Goal: Information Seeking & Learning: Learn about a topic

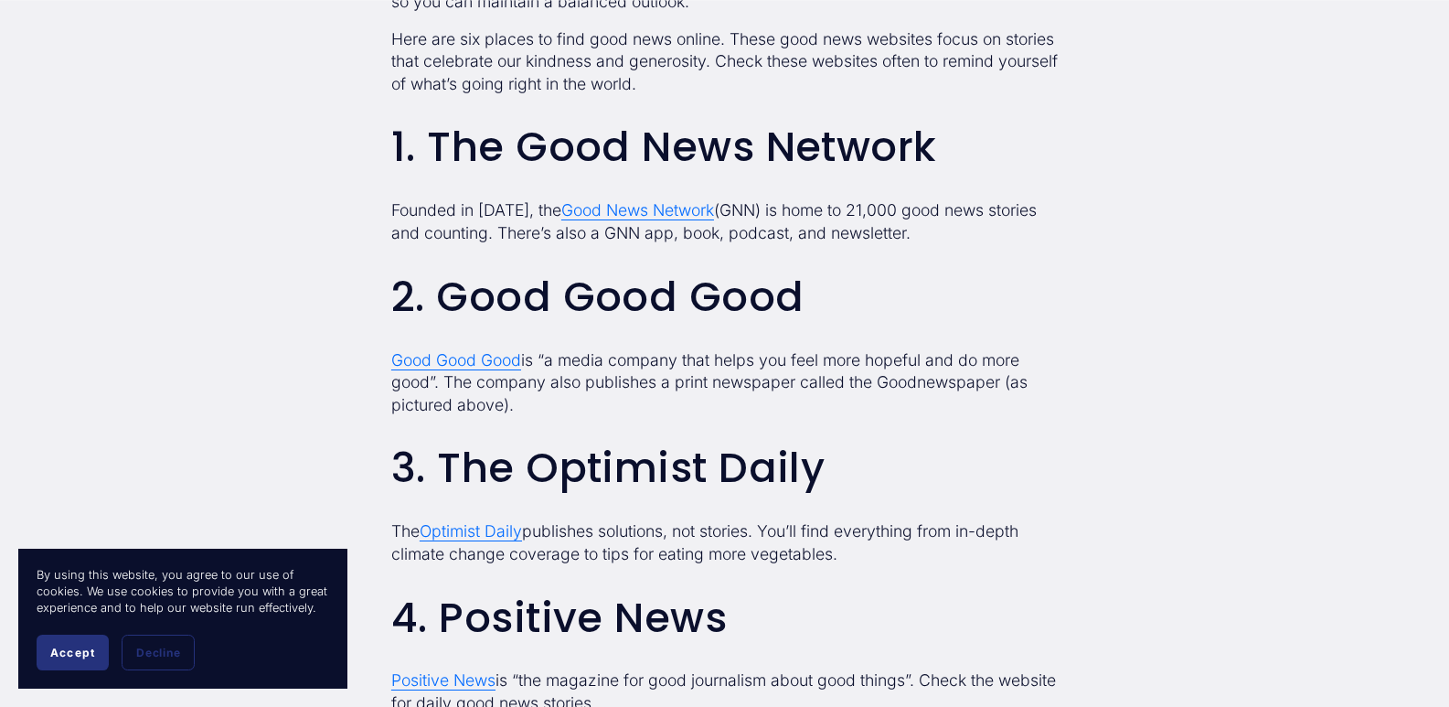
scroll to position [1554, 0]
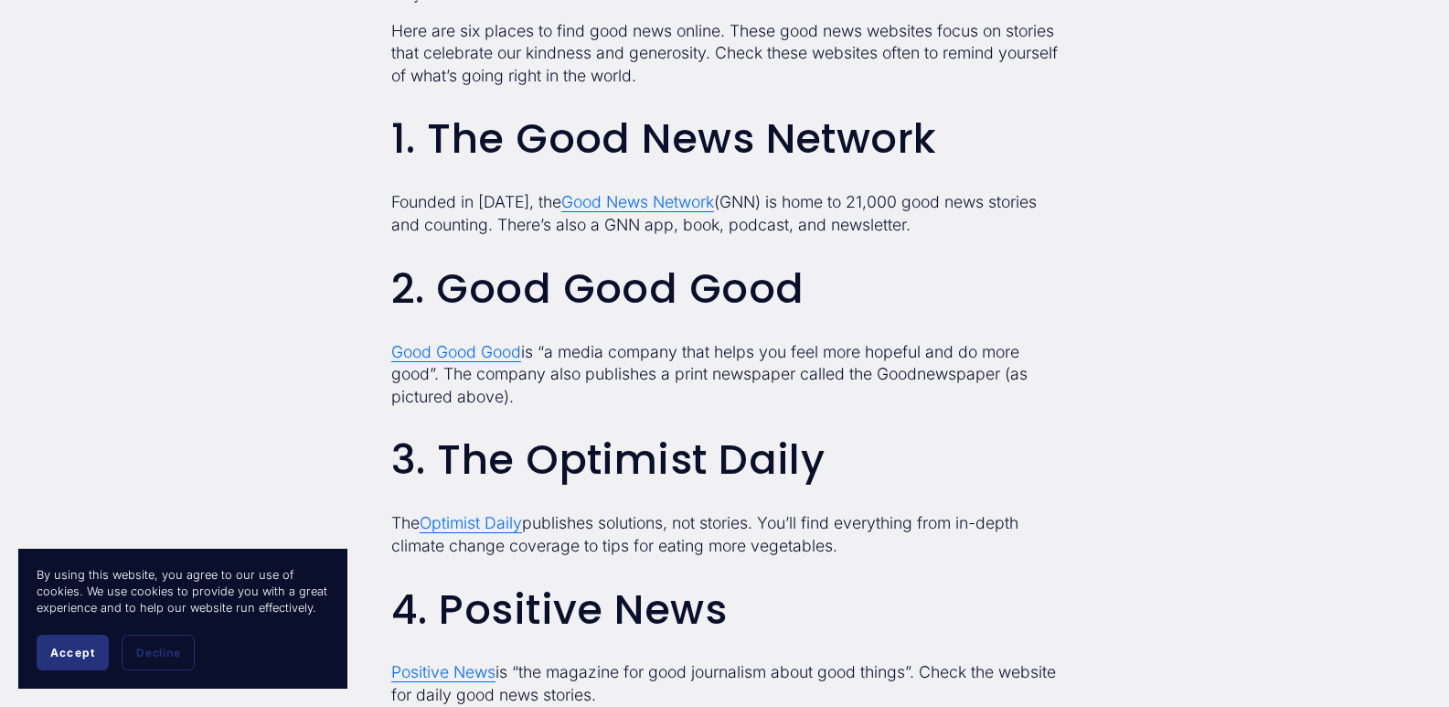
click at [888, 458] on h2 "3. The Optimist Daily" at bounding box center [724, 460] width 666 height 46
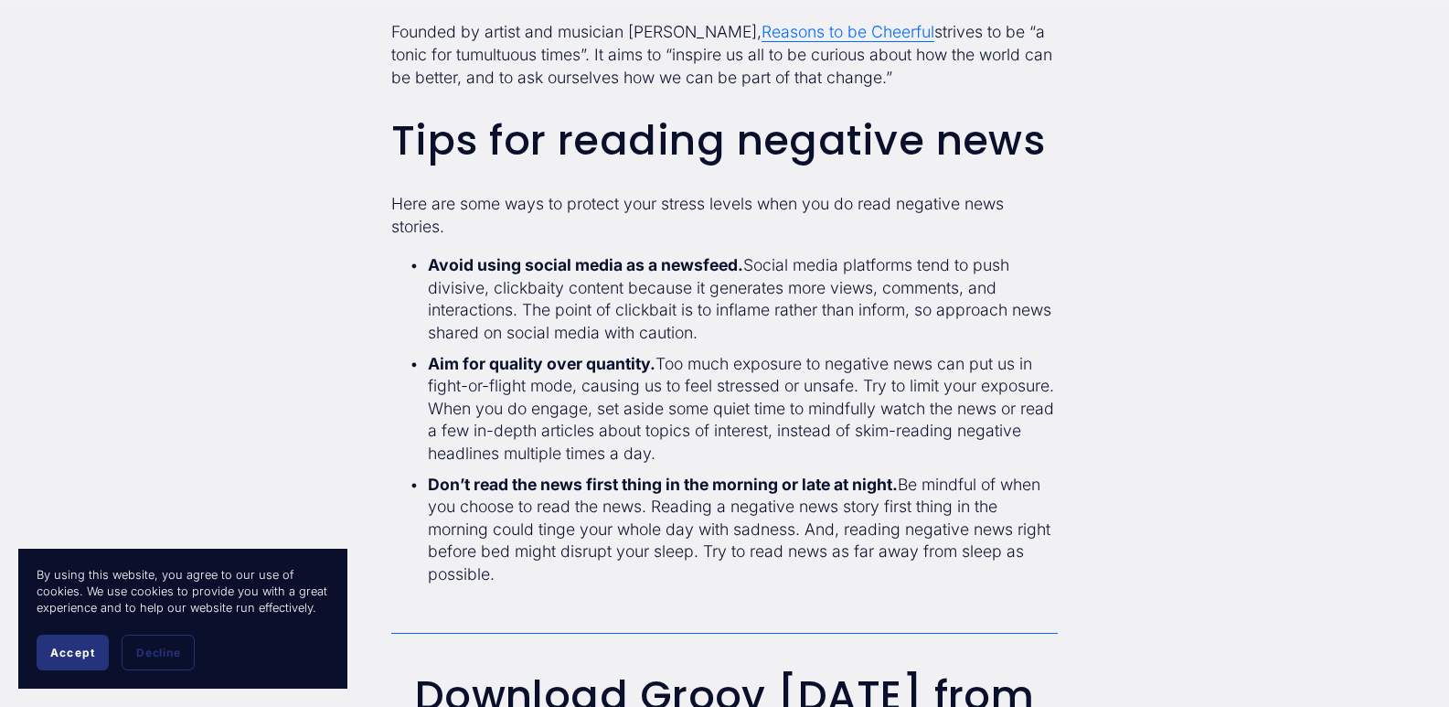
scroll to position [2560, 0]
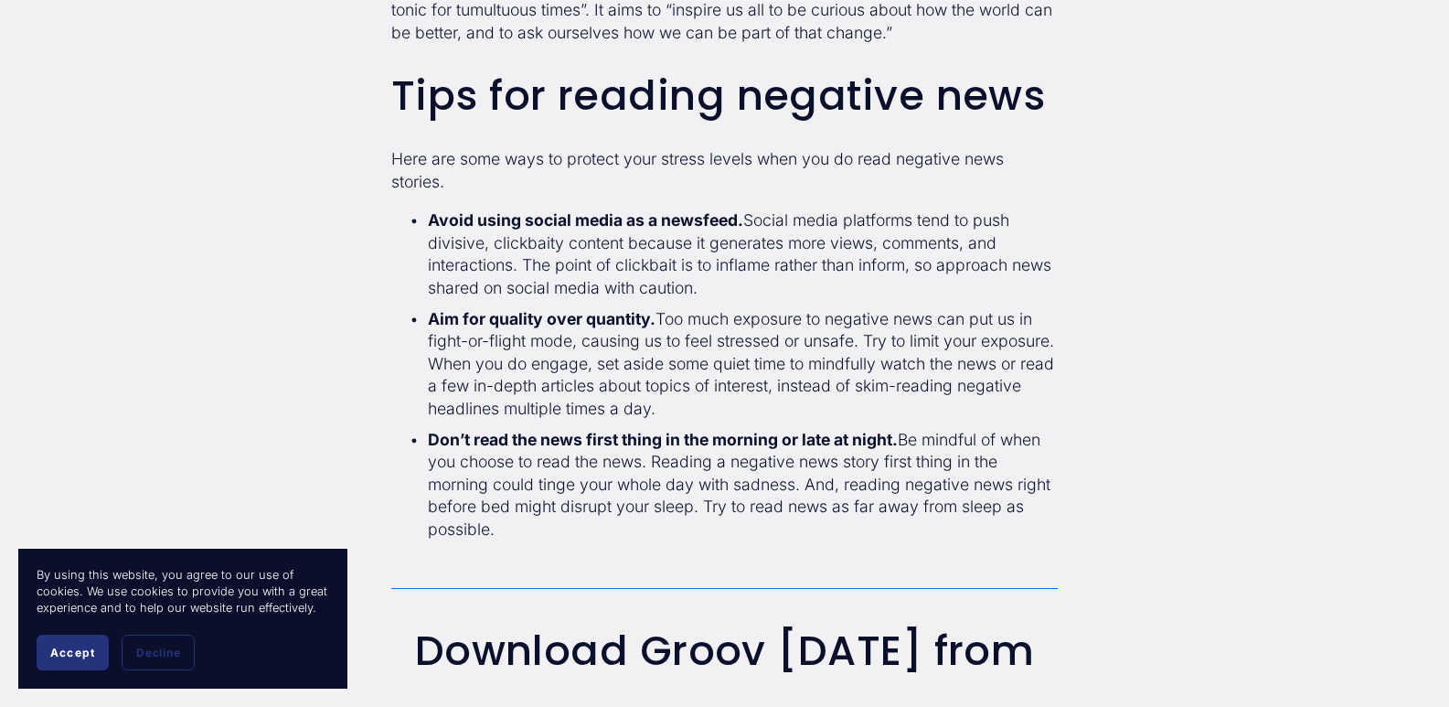
click at [70, 644] on button "Accept" at bounding box center [73, 652] width 72 height 36
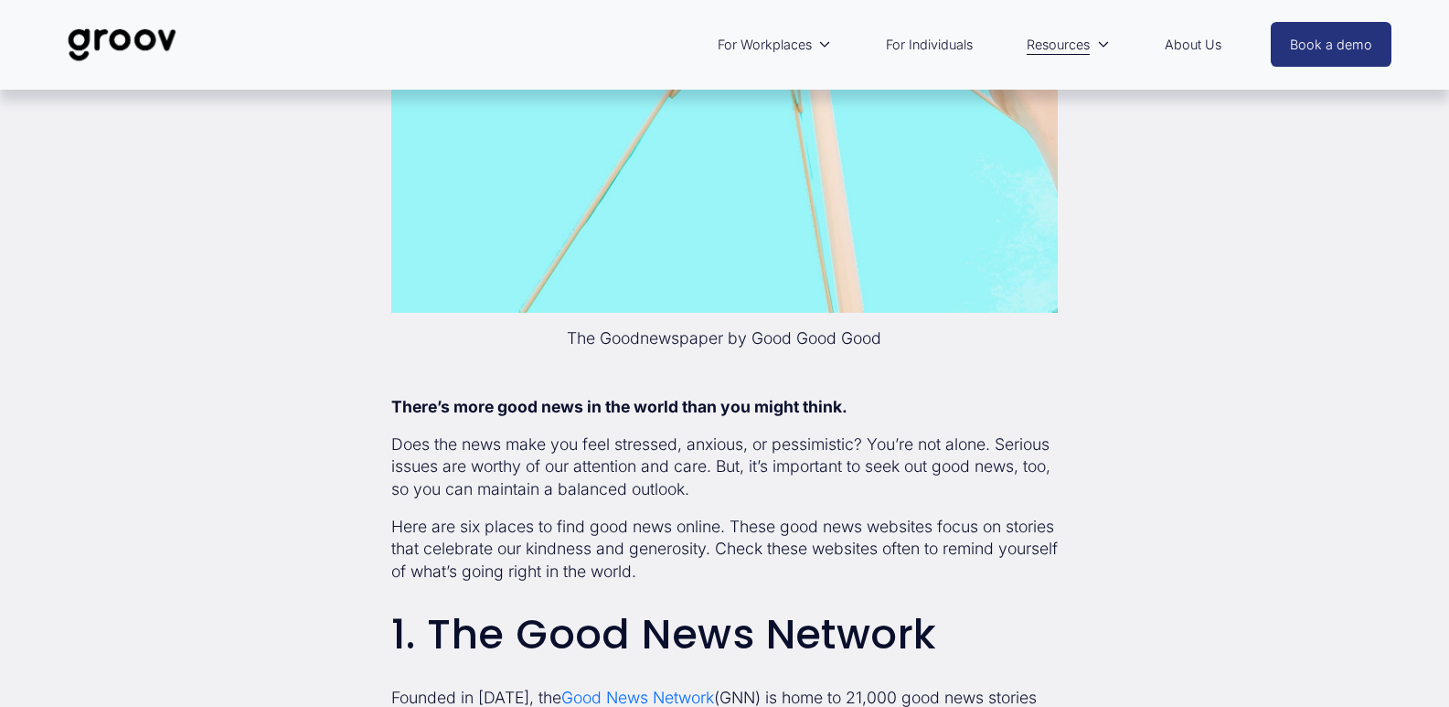
scroll to position [549, 0]
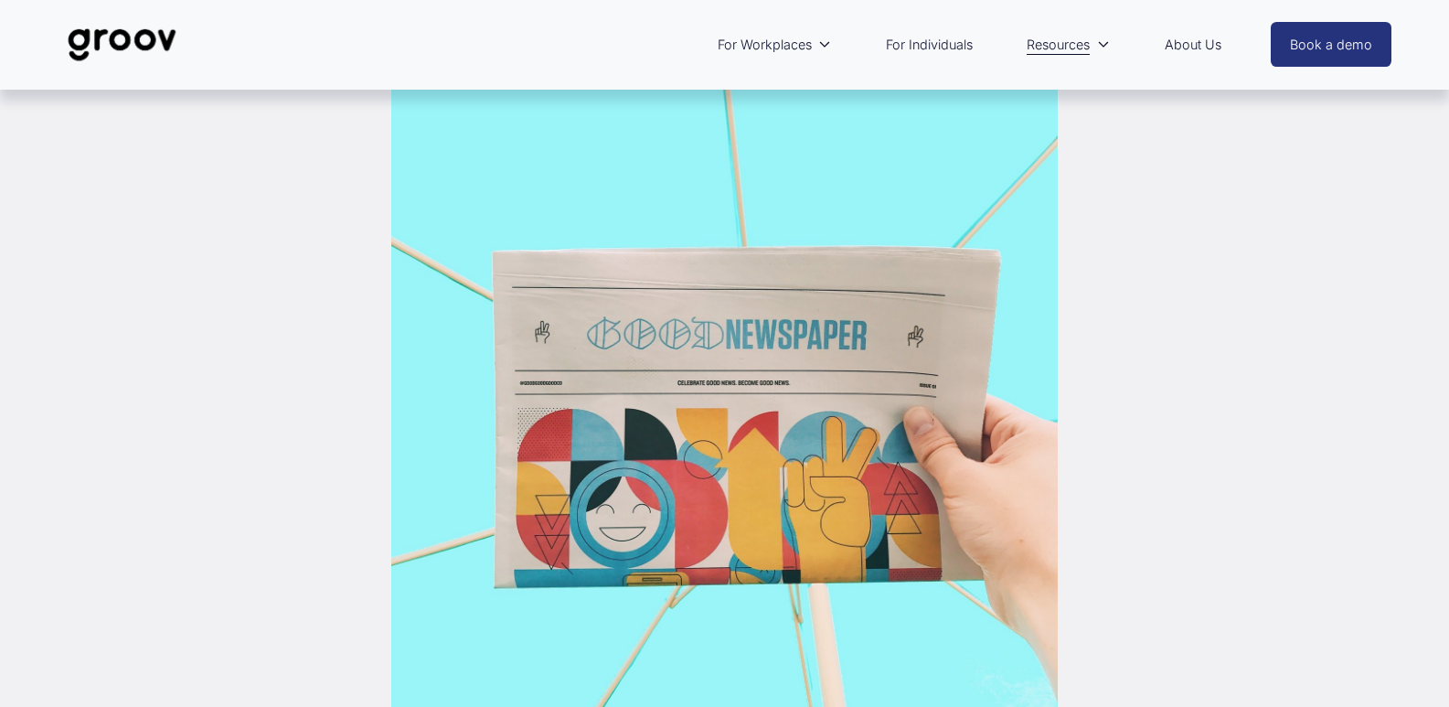
click at [158, 50] on img at bounding box center [122, 45] width 129 height 60
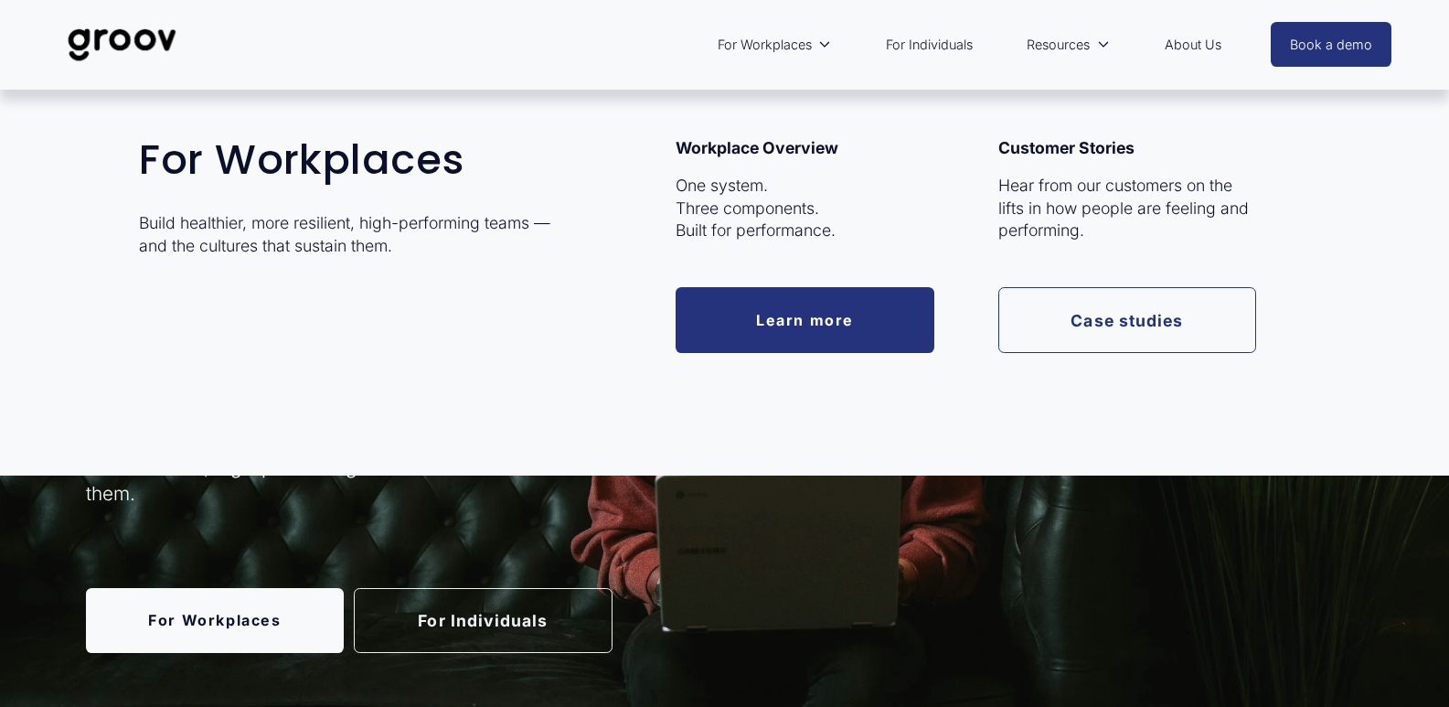
click at [818, 40] on icon "folder dropdown" at bounding box center [824, 44] width 13 height 13
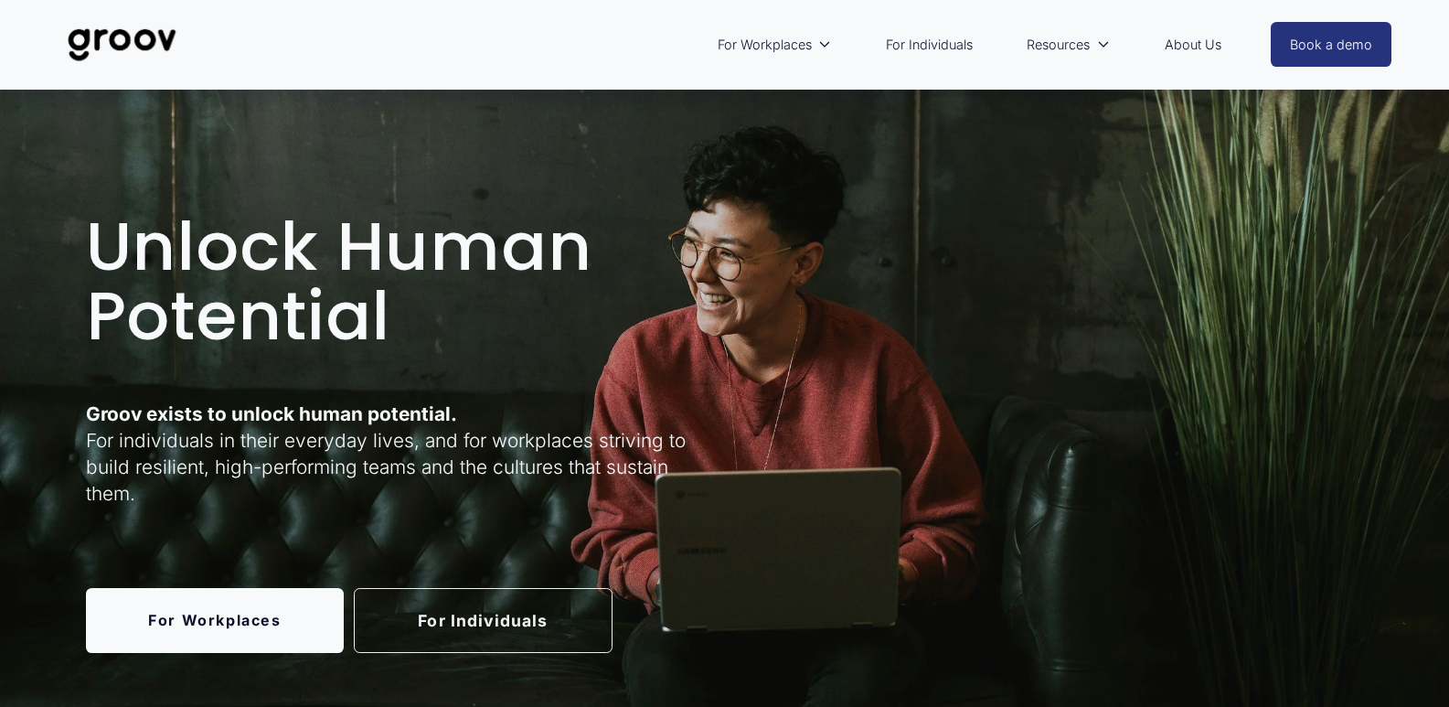
click at [965, 48] on link "For Individuals" at bounding box center [929, 45] width 105 height 42
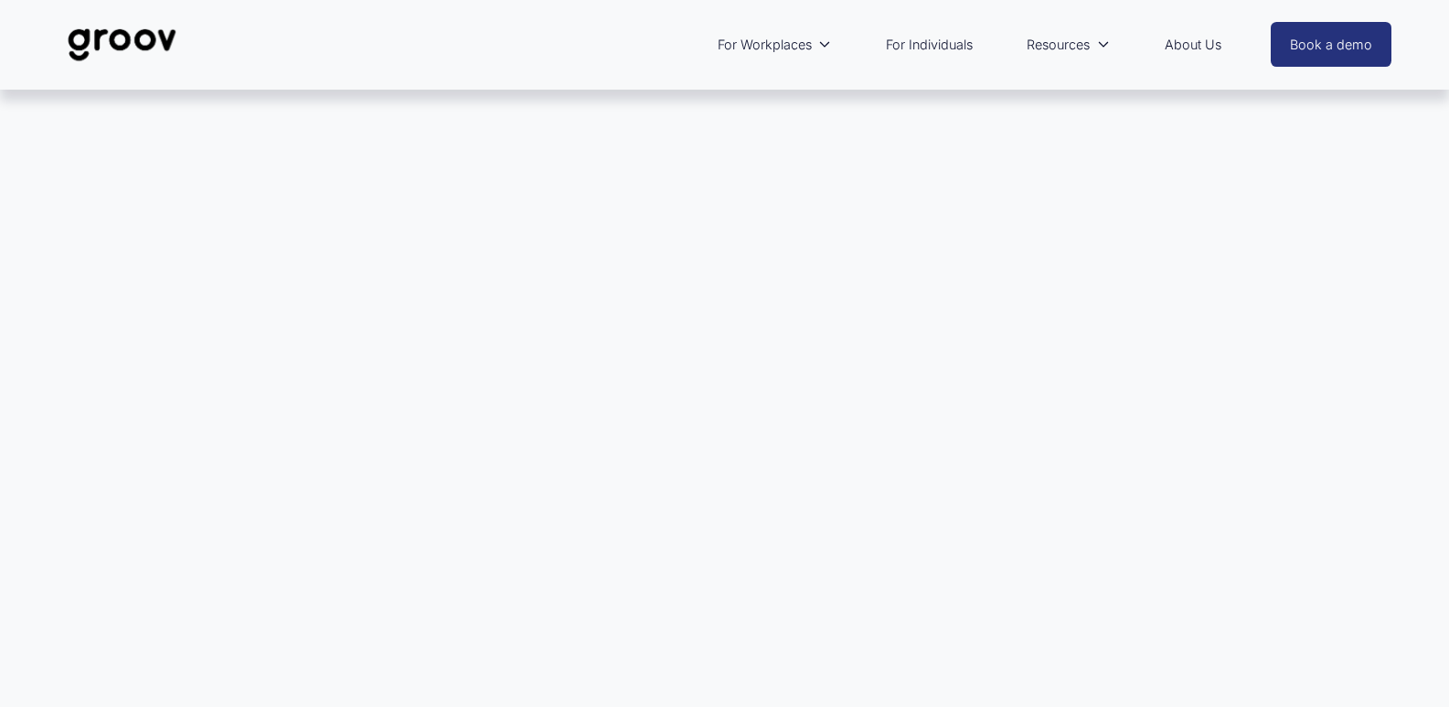
click at [903, 42] on link "For Individuals" at bounding box center [929, 45] width 105 height 42
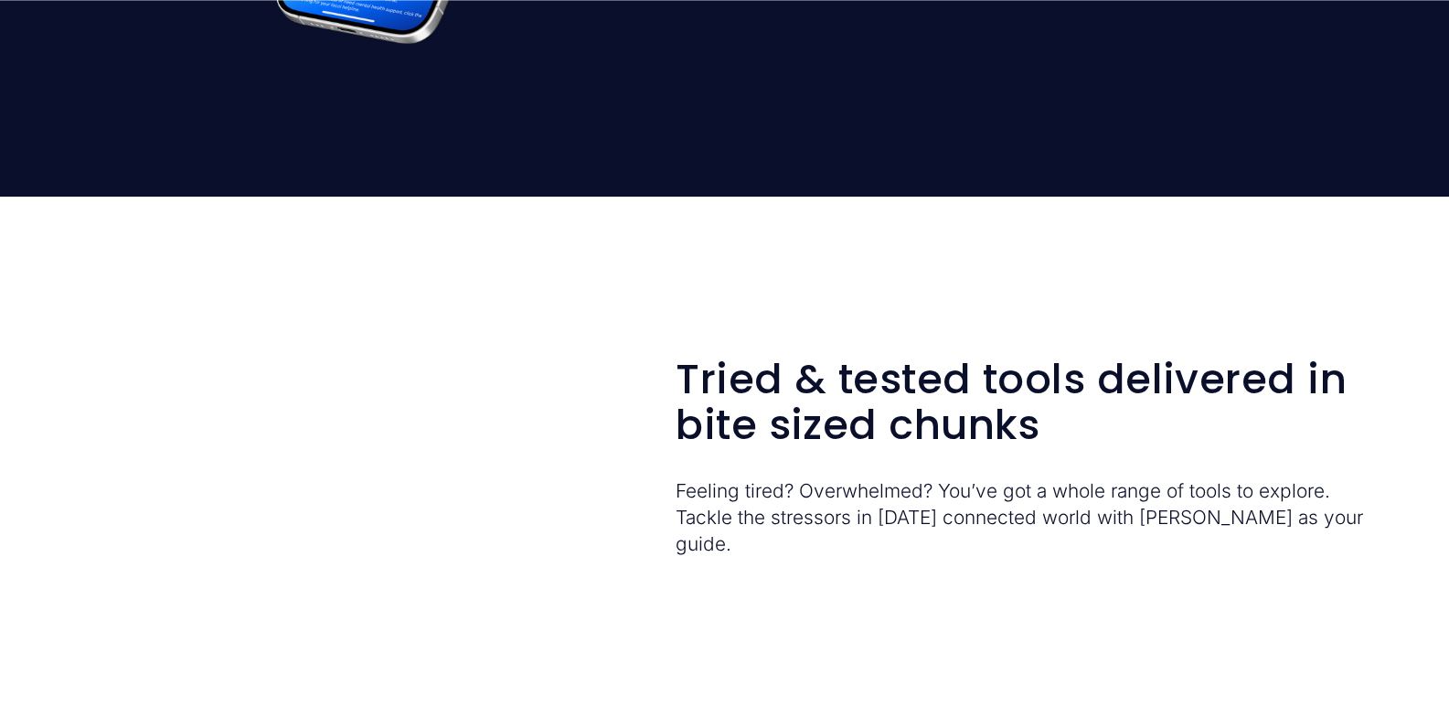
scroll to position [2560, 0]
